Goal: Navigation & Orientation: Go to known website

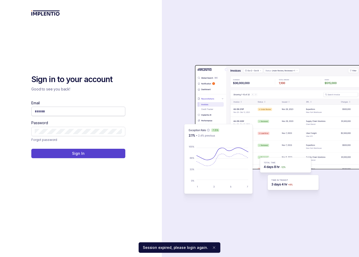
click at [98, 110] on input "Email" at bounding box center [78, 111] width 87 height 5
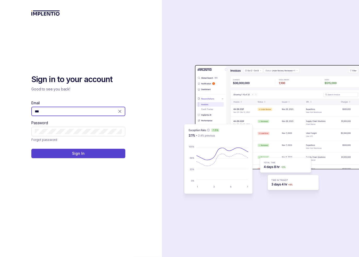
type input "**********"
